Goal: Information Seeking & Learning: Learn about a topic

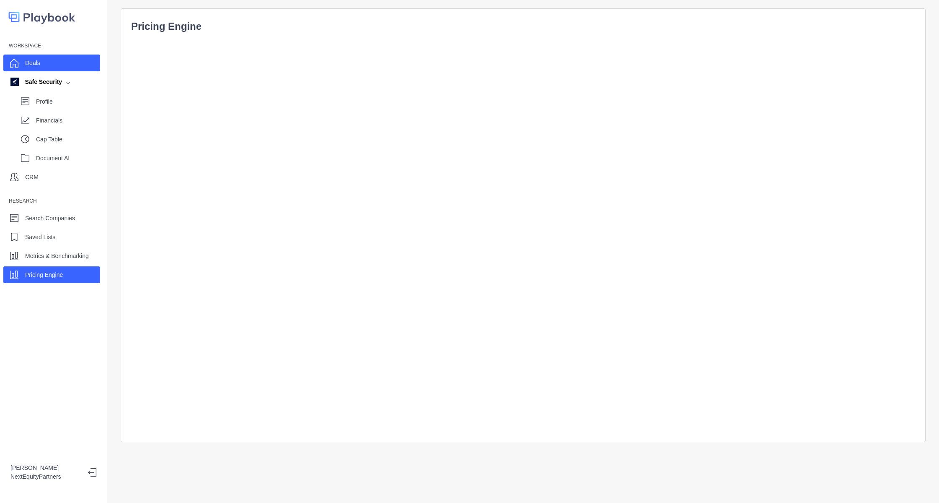
click at [49, 67] on div "Deals" at bounding box center [51, 62] width 97 height 17
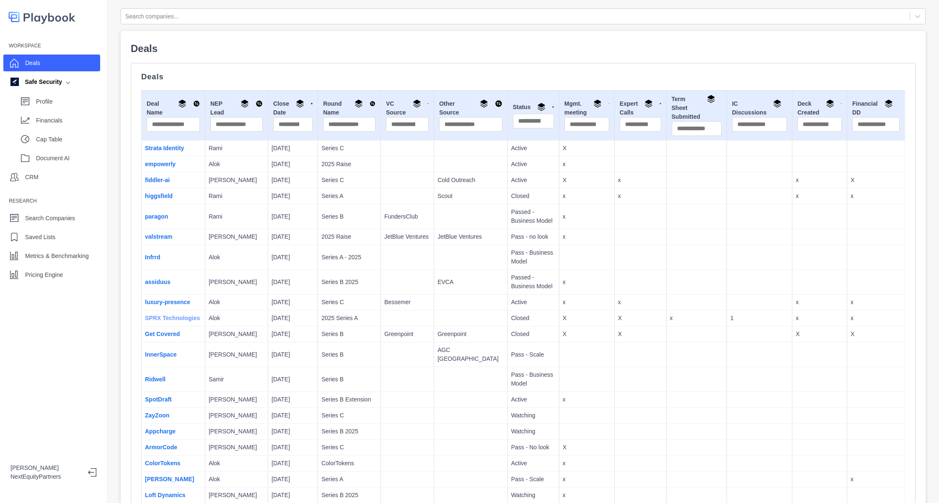
click at [152, 317] on link "SPRX Technologies" at bounding box center [172, 317] width 55 height 7
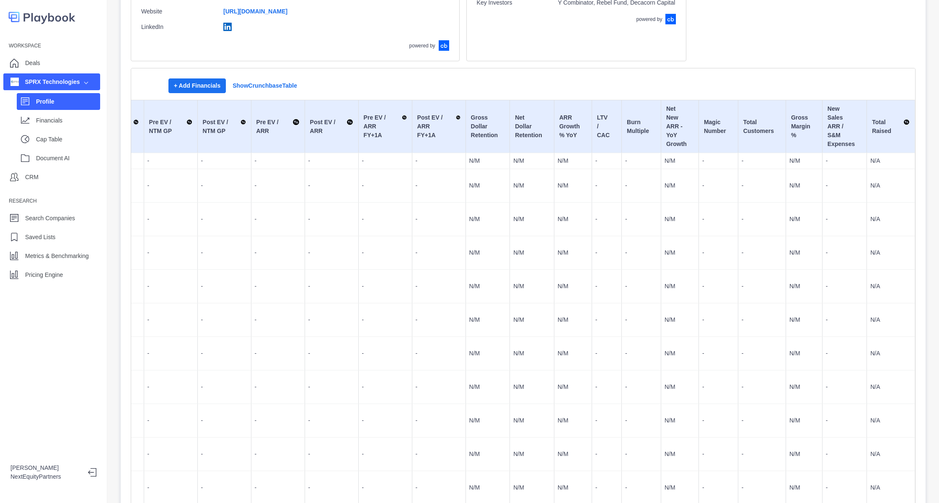
scroll to position [0, 349]
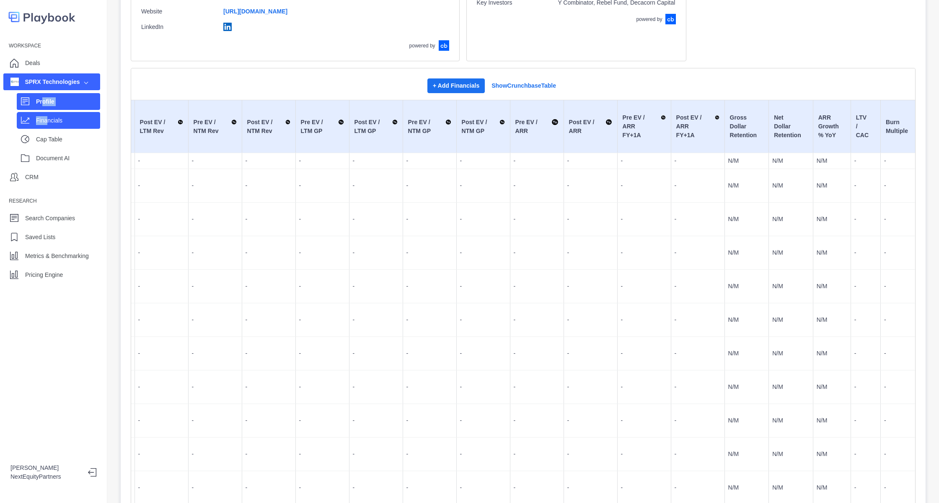
drag, startPoint x: 40, startPoint y: 109, endPoint x: 50, endPoint y: 119, distance: 14.2
click at [50, 119] on div "Profile Financials Cap Table Document AI" at bounding box center [51, 128] width 97 height 76
click at [50, 119] on p "Financials" at bounding box center [68, 120] width 64 height 9
